Goal: Check status: Check status

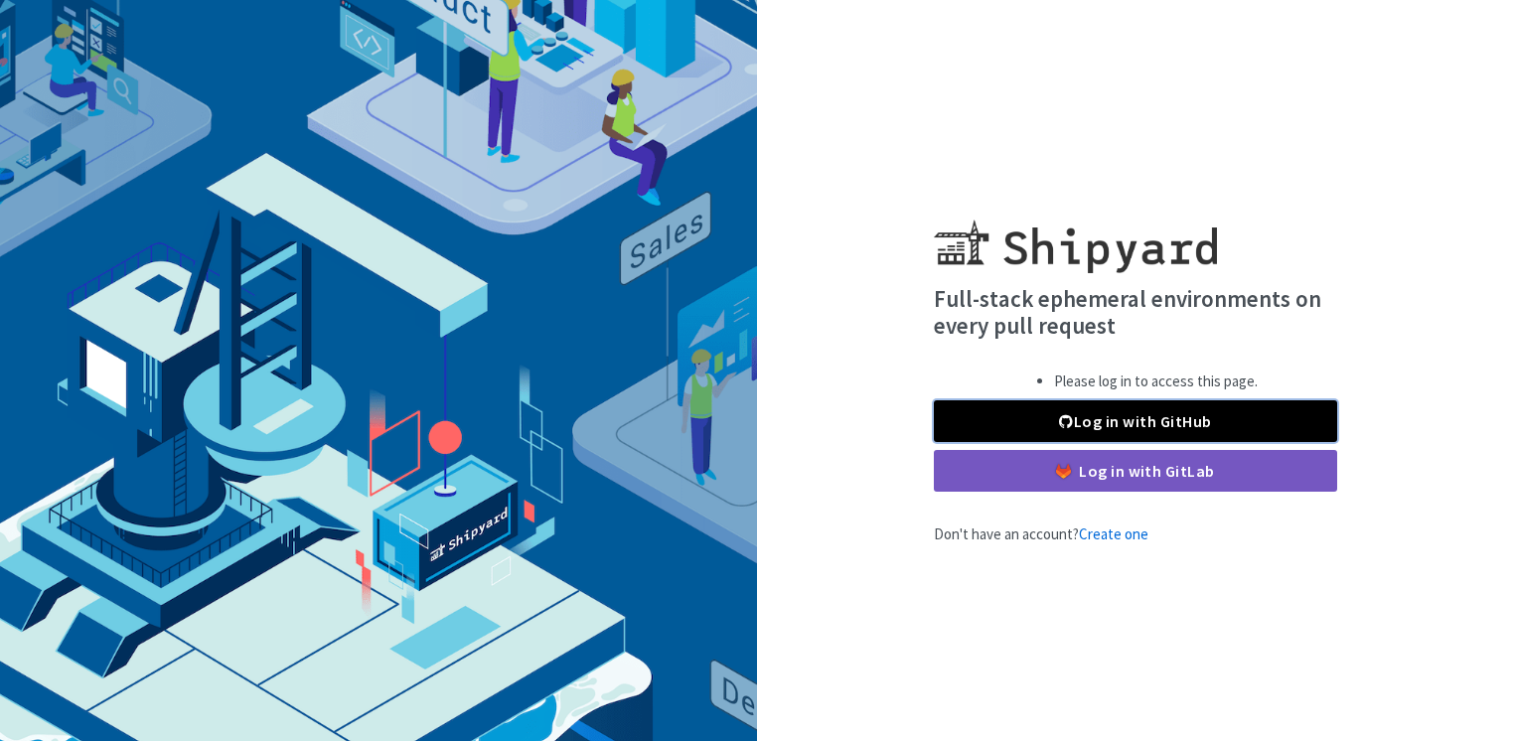
click at [1022, 420] on link "Log in with GitHub" at bounding box center [1135, 421] width 403 height 42
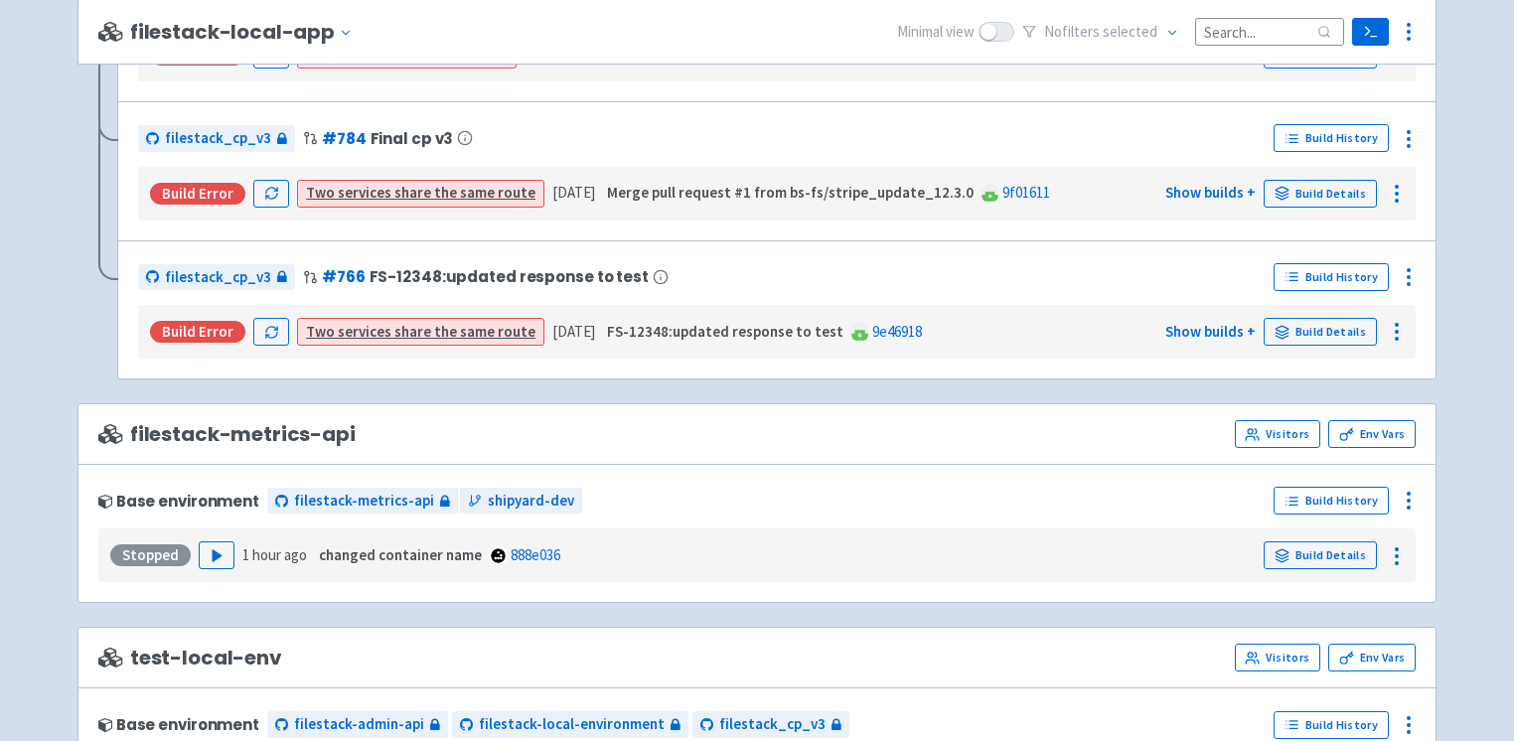
scroll to position [1589, 0]
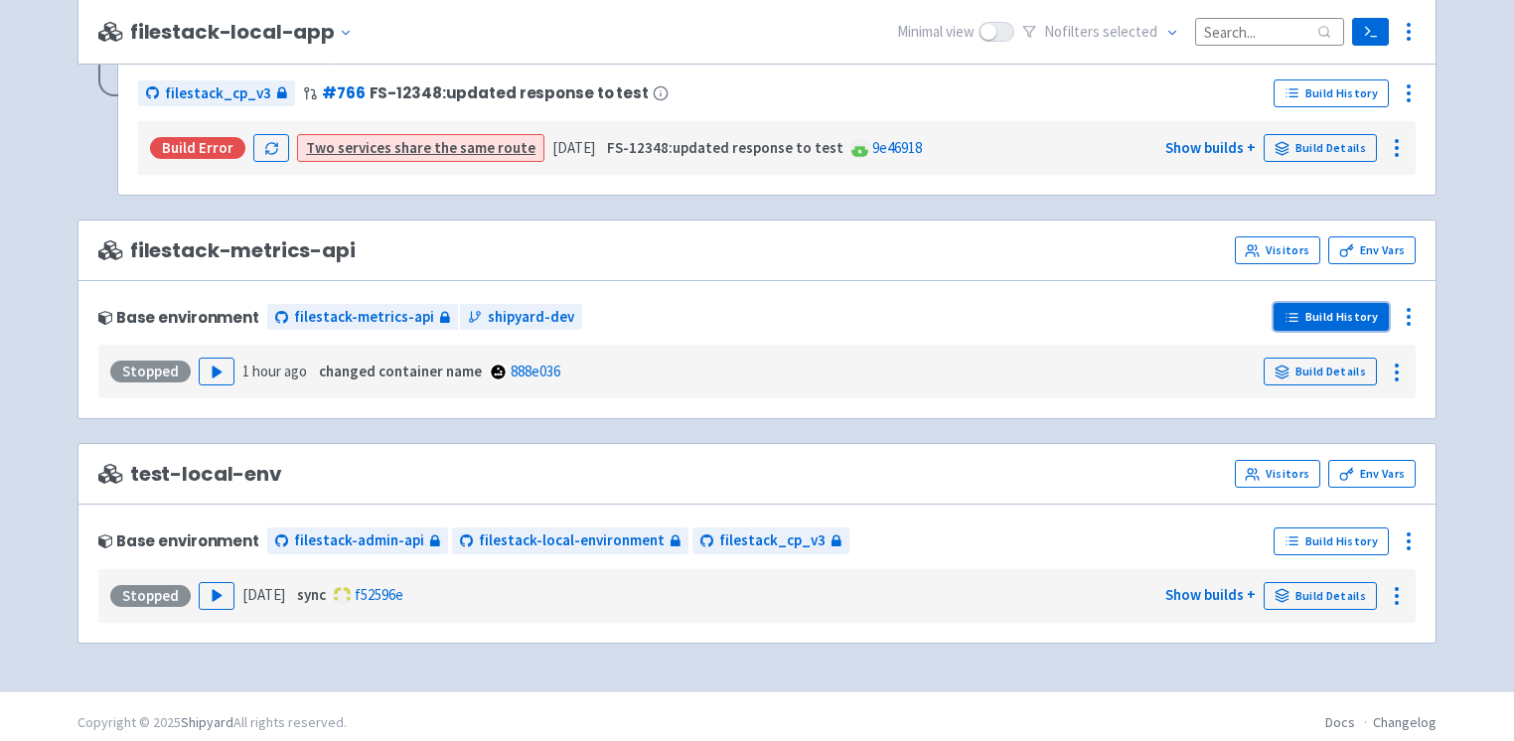
click at [1347, 303] on link "Build History" at bounding box center [1331, 317] width 115 height 28
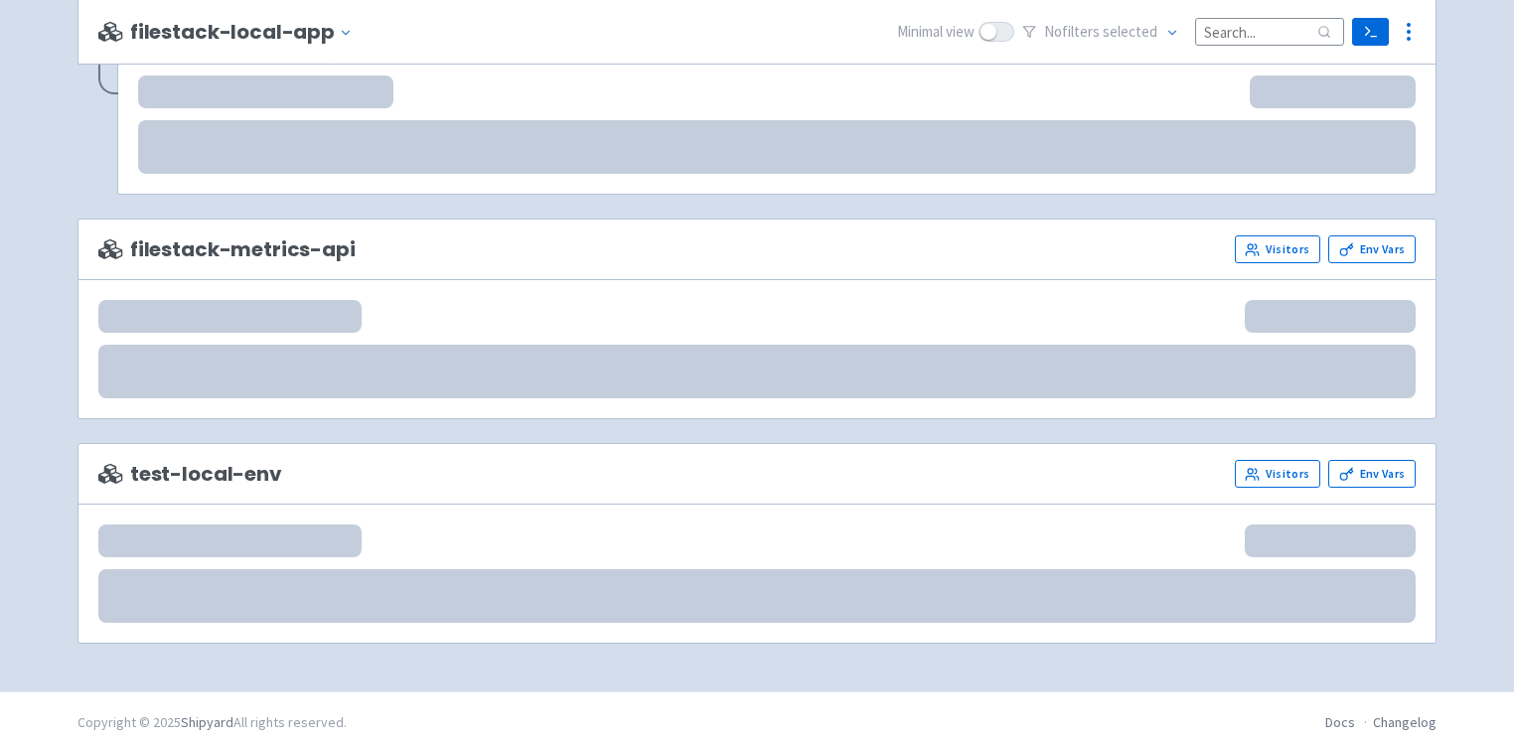
scroll to position [1589, 0]
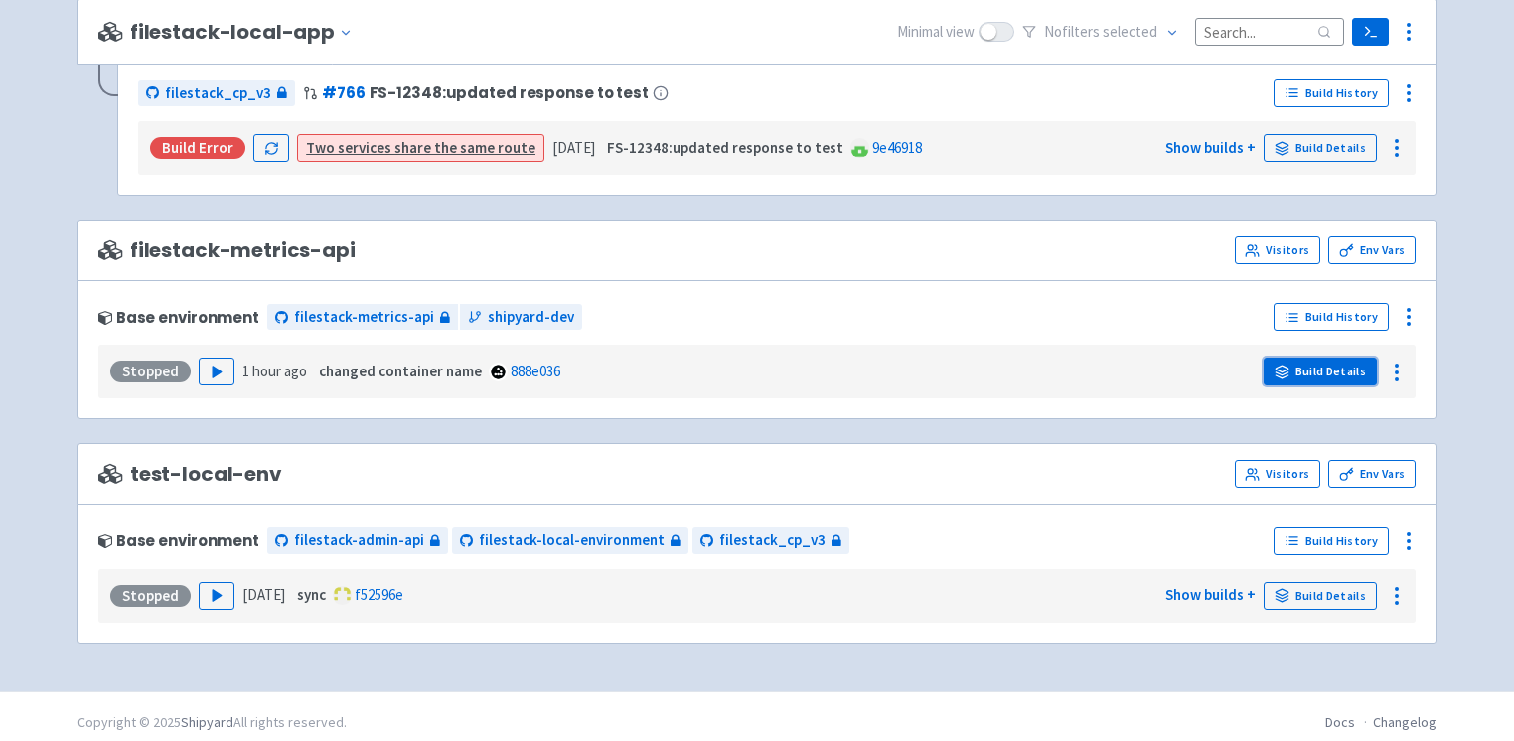
click at [1299, 361] on link "Build Details" at bounding box center [1320, 372] width 113 height 28
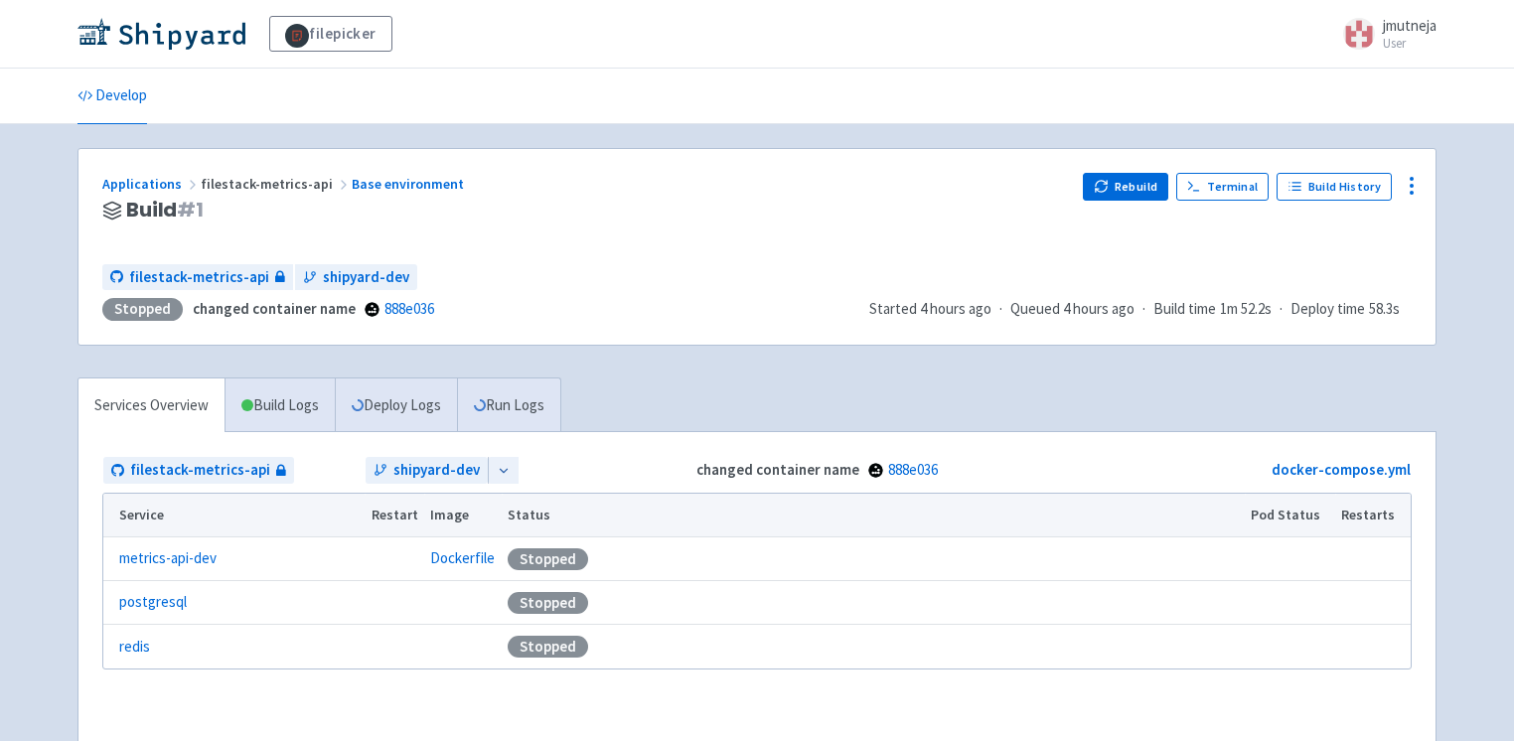
scroll to position [197, 0]
